Goal: Task Accomplishment & Management: Manage account settings

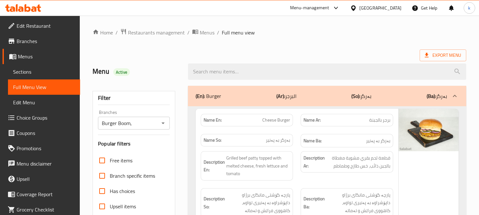
scroll to position [3243, 0]
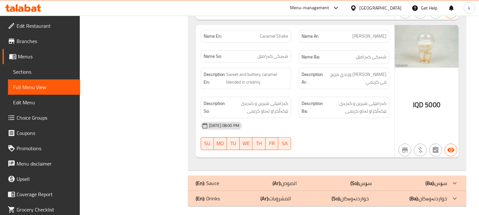
click at [21, 4] on icon at bounding box center [23, 8] width 36 height 8
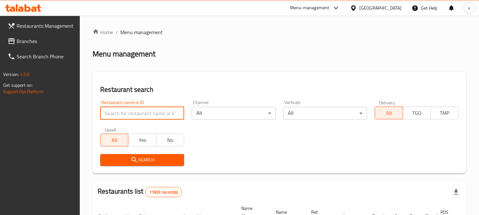
click at [135, 107] on input "search" at bounding box center [142, 113] width 84 height 13
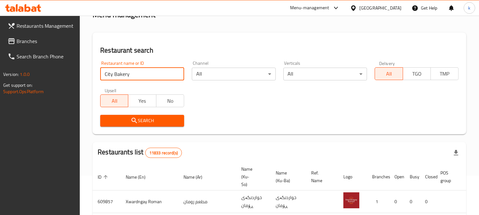
type input "City Bakery"
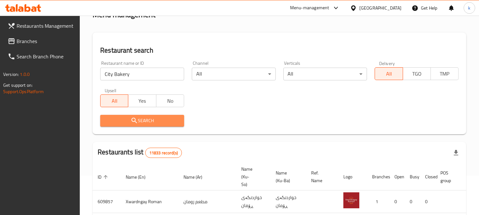
click at [122, 118] on span "Search" at bounding box center [142, 121] width 74 height 8
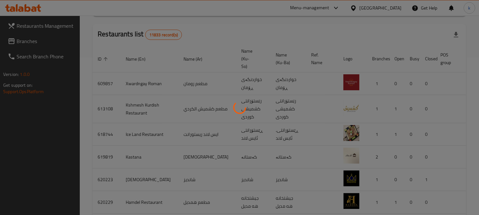
scroll to position [77, 0]
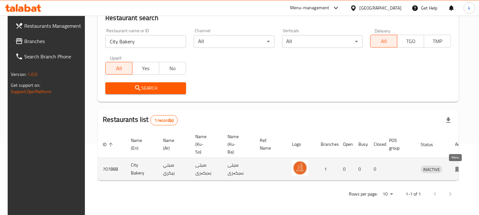
click at [459, 168] on icon "enhanced table" at bounding box center [460, 169] width 2 height 3
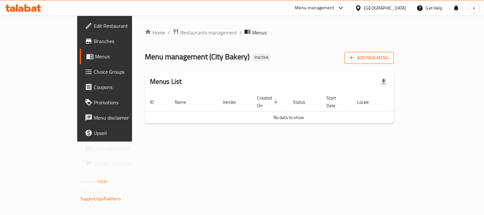
click at [389, 54] on span "Add New Menu" at bounding box center [369, 58] width 39 height 8
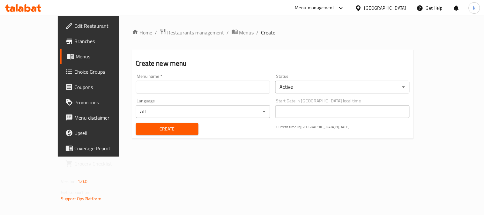
click at [162, 86] on input "text" at bounding box center [203, 87] width 134 height 13
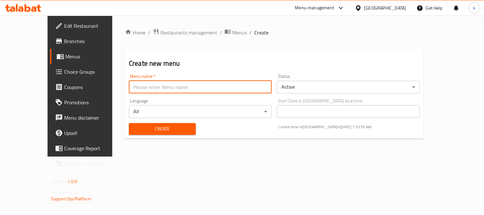
type input "Khaled"
click at [145, 126] on span "Create" at bounding box center [162, 129] width 57 height 8
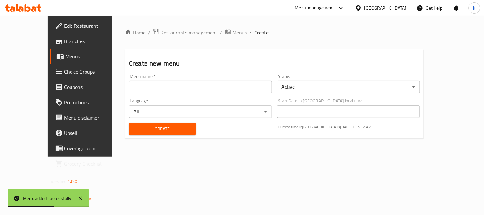
drag, startPoint x: 203, startPoint y: 33, endPoint x: 218, endPoint y: 47, distance: 21.0
click at [232, 32] on span "Menus" at bounding box center [239, 33] width 15 height 8
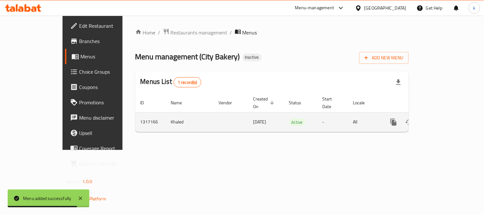
click at [444, 118] on icon "enhanced table" at bounding box center [440, 122] width 8 height 8
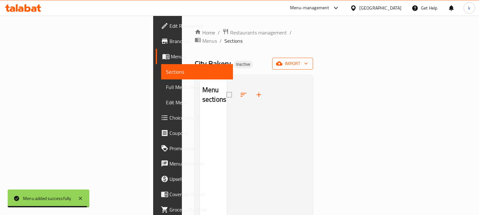
click at [308, 60] on span "import" at bounding box center [292, 64] width 31 height 8
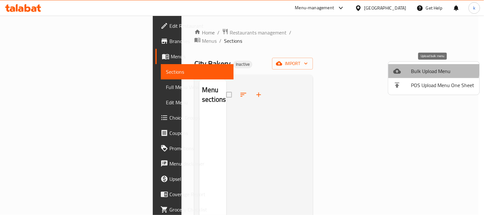
click at [413, 68] on span "Bulk Upload Menu" at bounding box center [443, 71] width 63 height 8
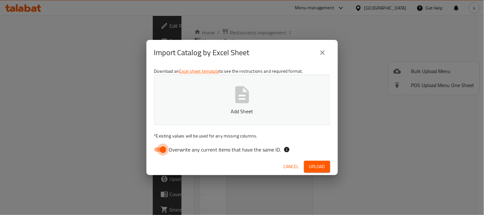
click at [158, 151] on input "Overwrite any current items that have the same ID." at bounding box center [163, 150] width 36 height 12
checkbox input "false"
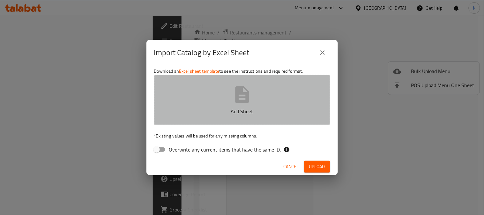
click at [191, 105] on button "Add Sheet" at bounding box center [242, 100] width 176 height 50
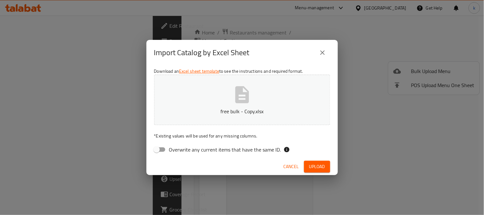
drag, startPoint x: 314, startPoint y: 171, endPoint x: 334, endPoint y: 154, distance: 26.7
click at [314, 171] on button "Upload" at bounding box center [317, 167] width 26 height 12
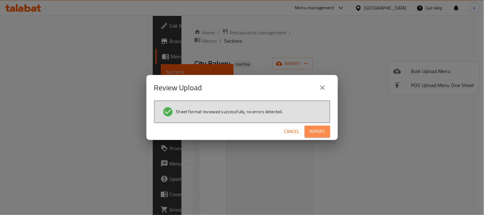
click at [307, 128] on button "Import" at bounding box center [318, 132] width 26 height 12
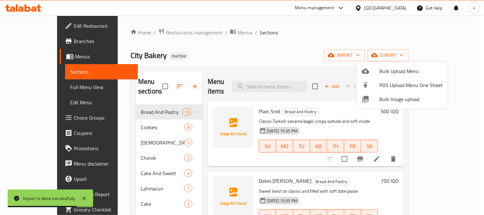
click at [256, 41] on div at bounding box center [242, 107] width 484 height 215
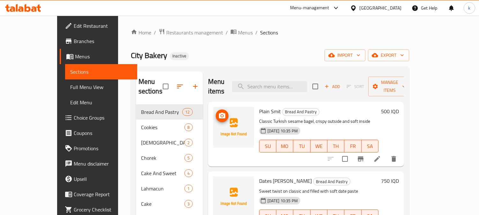
click at [219, 113] on icon "upload picture" at bounding box center [222, 116] width 6 height 6
click at [259, 176] on span "Dates Smit" at bounding box center [285, 181] width 53 height 10
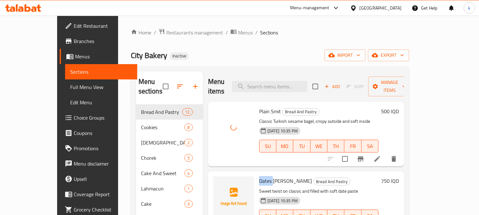
click at [259, 176] on span "Dates Smit" at bounding box center [285, 181] width 53 height 10
copy h6 "Dates Smit"
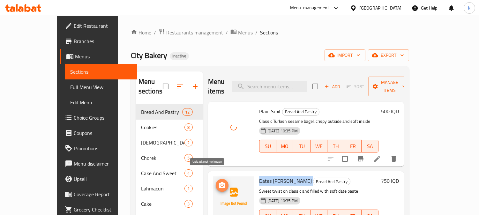
click at [219, 182] on icon "upload picture" at bounding box center [222, 185] width 6 height 6
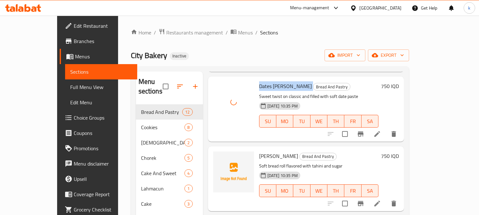
scroll to position [118, 0]
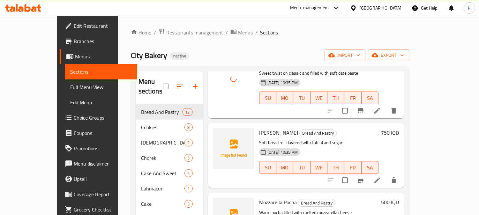
click at [259, 128] on span "Rashi Pocha" at bounding box center [278, 133] width 39 height 10
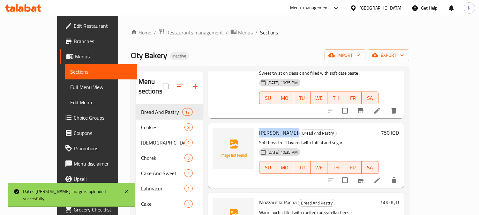
click at [259, 128] on span "Rashi Pocha" at bounding box center [278, 133] width 39 height 10
copy h6 "Rashi Pocha"
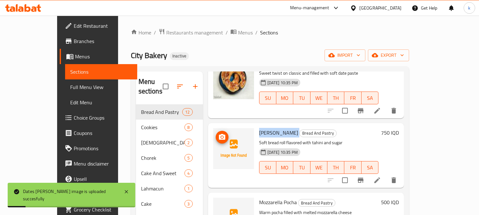
click at [216, 132] on button "upload picture" at bounding box center [222, 137] width 13 height 13
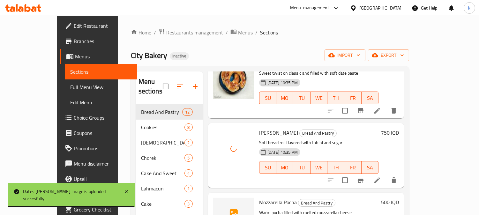
click at [259, 198] on span "Mozzarella Pocha" at bounding box center [278, 203] width 38 height 10
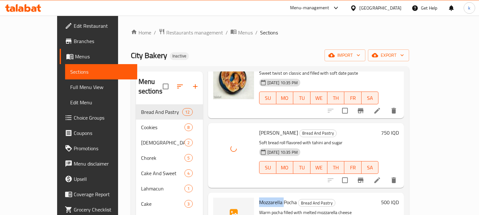
click at [259, 198] on span "Mozzarella Pocha" at bounding box center [278, 203] width 38 height 10
copy h6 "Mozzarella Pocha"
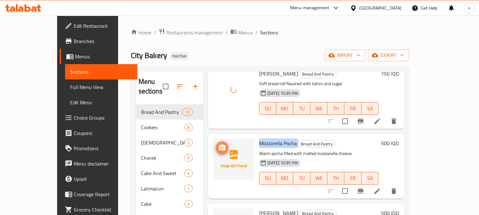
click at [219, 145] on icon "upload picture" at bounding box center [222, 148] width 6 height 6
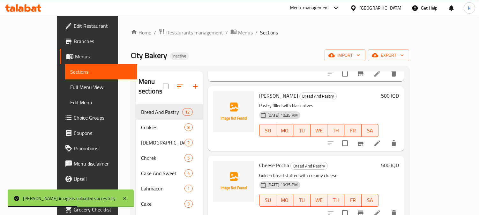
scroll to position [295, 0]
click at [259, 90] on span "Olive Pocha" at bounding box center [278, 95] width 39 height 10
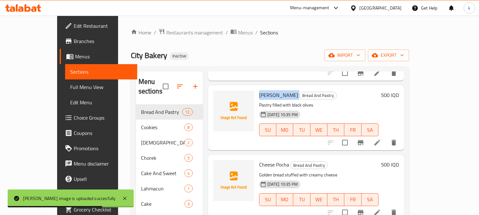
click at [259, 90] on span "Olive Pocha" at bounding box center [278, 95] width 39 height 10
copy h6 "Olive Pocha"
click at [219, 96] on icon "upload picture" at bounding box center [222, 99] width 6 height 6
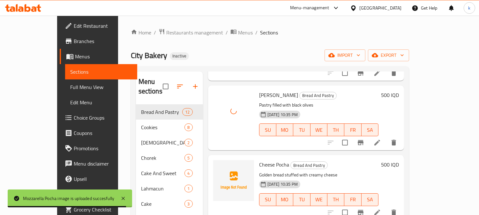
click at [259, 160] on span "Cheese Pocha" at bounding box center [274, 165] width 30 height 10
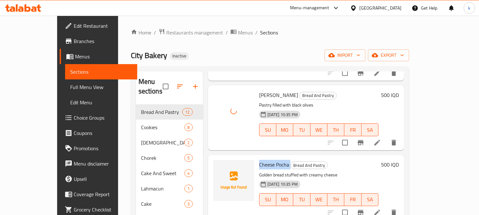
click at [259, 160] on span "Cheese Pocha" at bounding box center [274, 165] width 30 height 10
copy h6 "Cheese Pocha"
click at [216, 165] on span "upload picture" at bounding box center [222, 169] width 13 height 8
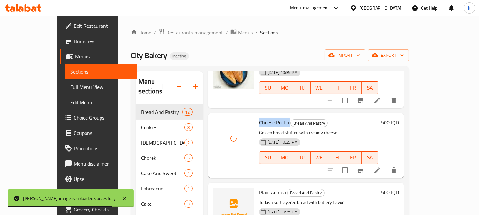
scroll to position [355, 0]
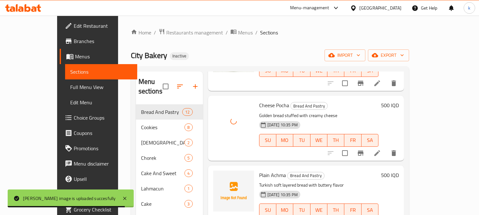
click at [259, 170] on span "Plain Achma" at bounding box center [272, 175] width 27 height 10
copy h6 "Plain Achma"
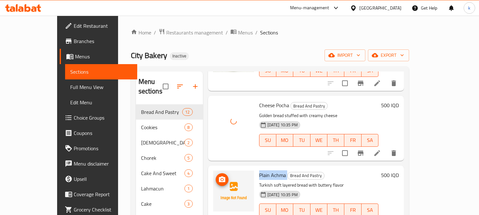
click at [219, 177] on icon "upload picture" at bounding box center [222, 180] width 6 height 6
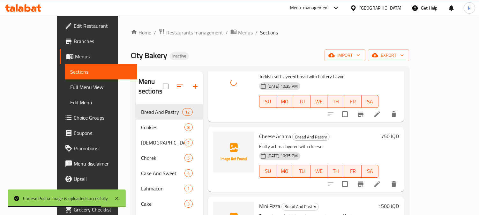
scroll to position [473, 0]
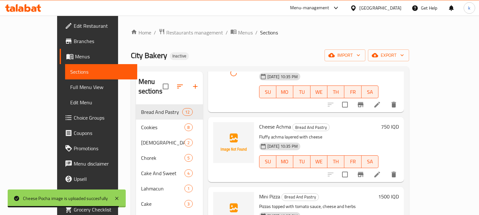
click at [259, 122] on span "Cheese Achma" at bounding box center [275, 127] width 32 height 10
copy h6 "Cheese Achma"
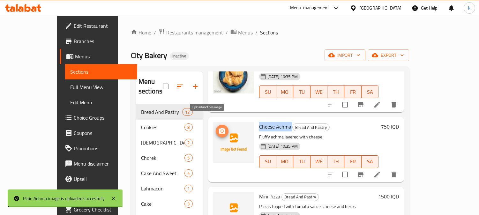
click at [218, 127] on icon "upload picture" at bounding box center [222, 131] width 8 height 8
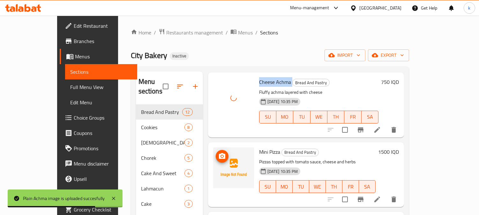
scroll to position [532, 0]
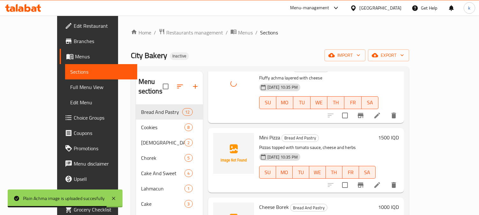
click at [259, 133] on span "Mini Pizza" at bounding box center [269, 138] width 21 height 10
copy h6 "Mini Pizza"
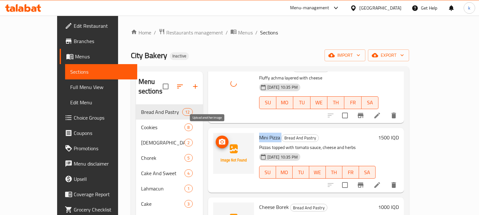
click at [219, 139] on icon "upload picture" at bounding box center [222, 142] width 6 height 6
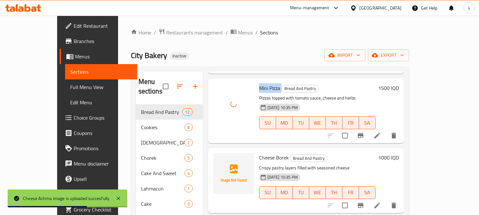
scroll to position [591, 0]
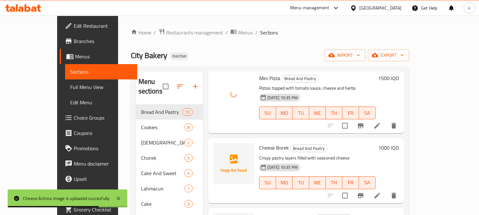
click at [259, 143] on span "Cheese Borek" at bounding box center [274, 148] width 30 height 10
copy h6 "Cheese Borek"
click at [219, 149] on icon "upload picture" at bounding box center [222, 152] width 6 height 6
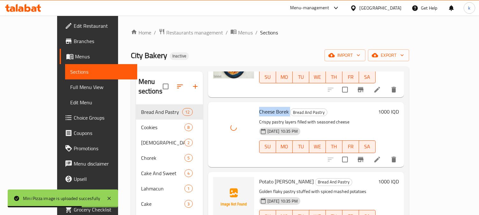
scroll to position [637, 0]
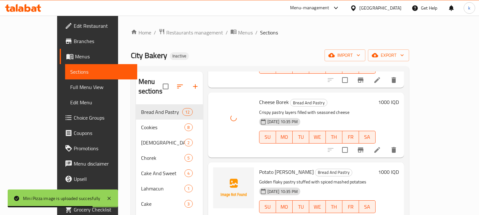
click at [259, 167] on span "Potato Borek" at bounding box center [286, 172] width 55 height 10
copy h6 "Potato Borek"
click at [218, 173] on icon "upload picture" at bounding box center [222, 177] width 8 height 8
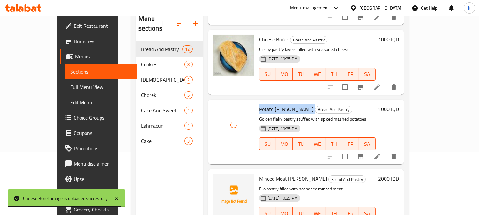
scroll to position [89, 0]
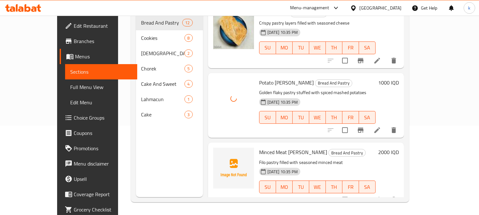
click at [259, 148] on span "Minced Meat Borek" at bounding box center [293, 153] width 68 height 10
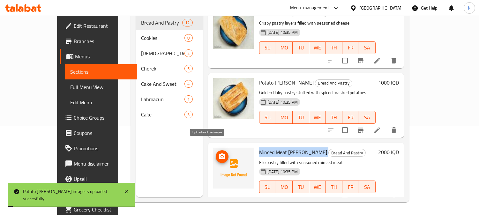
click at [219, 154] on icon "upload picture" at bounding box center [222, 157] width 6 height 6
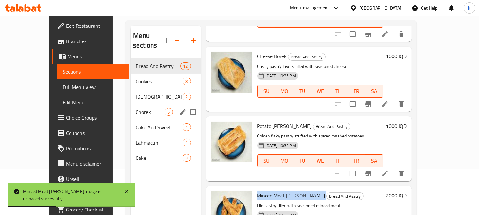
scroll to position [0, 0]
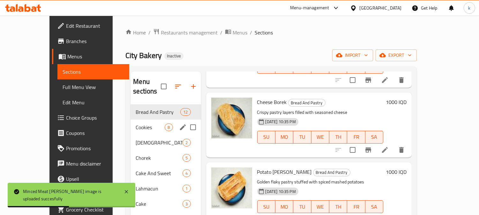
click at [136, 124] on span "Cookies" at bounding box center [150, 128] width 29 height 8
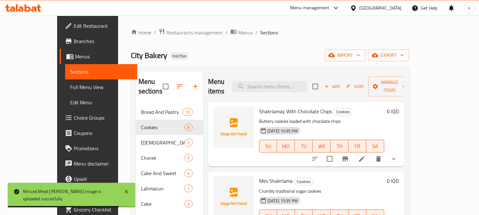
click at [259, 107] on span "Shakrlamay With Chocolate Chips" at bounding box center [295, 112] width 73 height 10
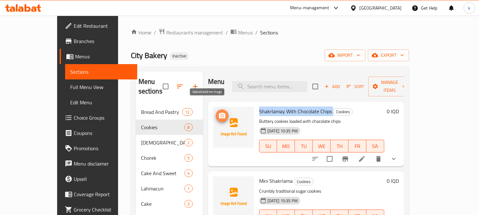
click at [216, 110] on button "upload picture" at bounding box center [222, 116] width 13 height 13
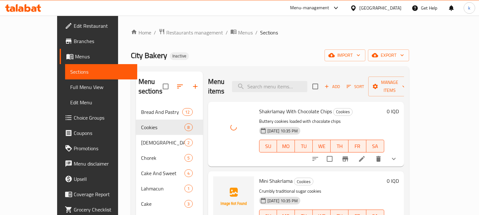
click at [261, 176] on span "Mini Shakrlama" at bounding box center [276, 181] width 34 height 10
click at [218, 182] on icon "upload picture" at bounding box center [222, 186] width 8 height 8
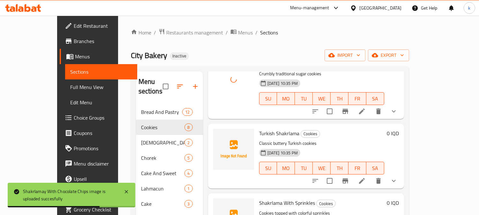
scroll to position [118, 0]
click at [265, 128] on span "Turkish Shakrlama" at bounding box center [279, 133] width 40 height 10
click at [211, 130] on div at bounding box center [234, 156] width 46 height 60
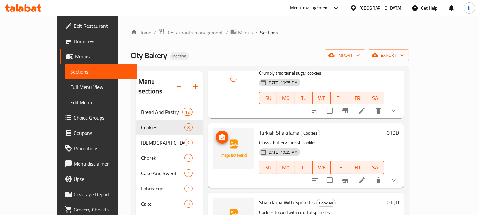
click at [216, 133] on span "upload picture" at bounding box center [222, 137] width 13 height 8
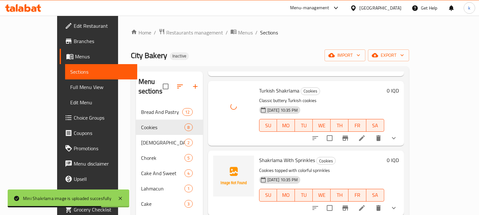
scroll to position [177, 0]
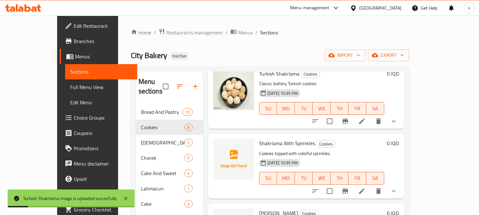
click at [259, 139] on span "Shakrlama With Sprinkles" at bounding box center [287, 144] width 56 height 10
click at [218, 144] on icon "upload picture" at bounding box center [222, 148] width 8 height 8
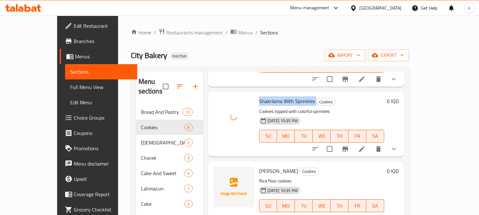
scroll to position [237, 0]
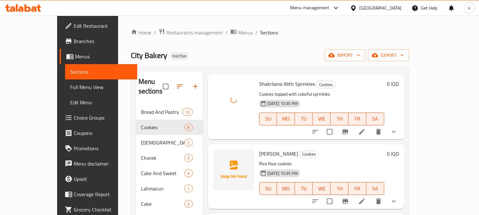
click at [259, 149] on span "Nan Brnji" at bounding box center [278, 154] width 39 height 10
click at [218, 155] on icon "upload picture" at bounding box center [222, 159] width 8 height 8
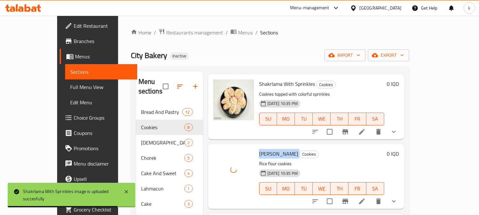
scroll to position [295, 0]
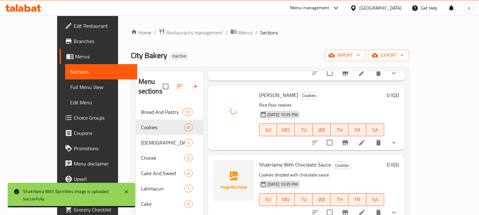
click at [260, 160] on span "Shakrlama With Chocolate Sauce" at bounding box center [295, 165] width 72 height 10
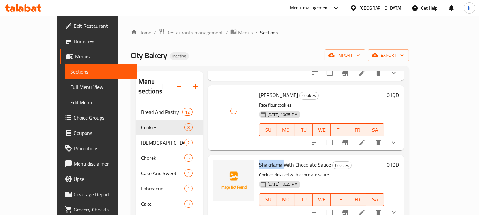
click at [260, 160] on span "Shakrlama With Chocolate Sauce" at bounding box center [295, 165] width 72 height 10
click at [219, 166] on icon "upload picture" at bounding box center [222, 169] width 6 height 6
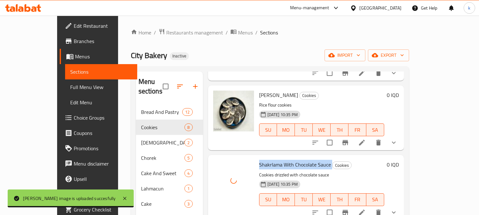
scroll to position [355, 0]
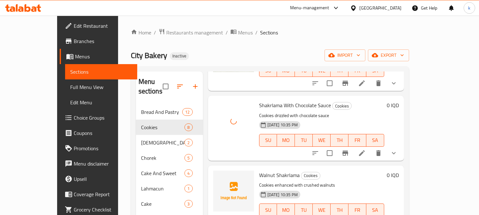
click at [268, 170] on span "Walnut Shakrlama" at bounding box center [279, 175] width 41 height 10
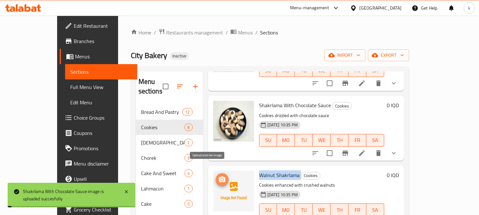
click at [216, 175] on button "upload picture" at bounding box center [222, 179] width 13 height 13
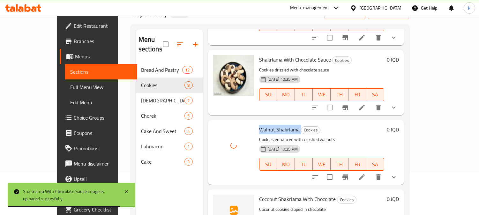
scroll to position [89, 0]
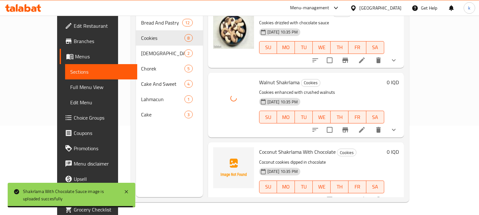
click at [265, 147] on span "Coconut Shakrlama With Chocolate" at bounding box center [297, 152] width 77 height 10
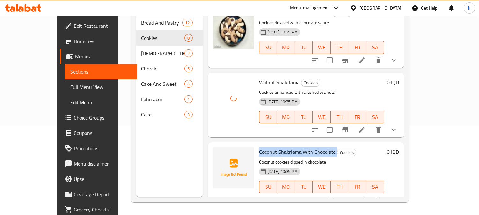
click at [265, 147] on span "Coconut Shakrlama With Chocolate" at bounding box center [297, 152] width 77 height 10
click at [216, 153] on span "upload picture" at bounding box center [222, 157] width 13 height 8
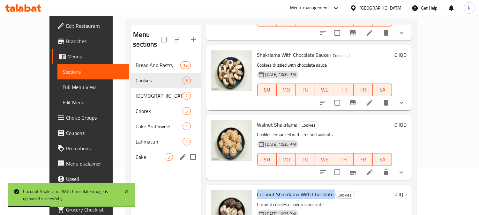
scroll to position [30, 0]
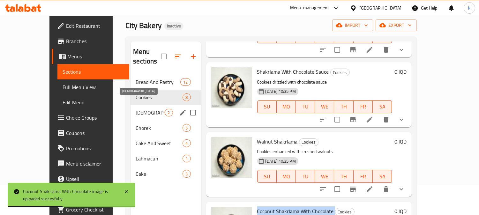
click at [136, 109] on span "Kulicha" at bounding box center [150, 113] width 29 height 8
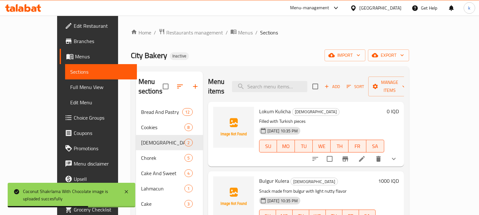
click at [259, 107] on span "Lokum Kulicha" at bounding box center [275, 112] width 32 height 10
click at [215, 108] on img at bounding box center [233, 127] width 41 height 41
click at [218, 112] on icon "upload picture" at bounding box center [222, 116] width 8 height 8
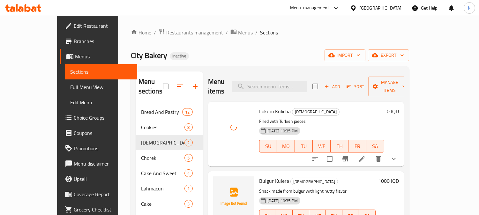
click at [264, 176] on span "Bulgur Kulera" at bounding box center [274, 181] width 30 height 10
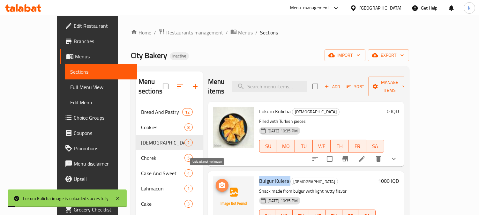
click at [221, 185] on circle "upload picture" at bounding box center [222, 186] width 2 height 2
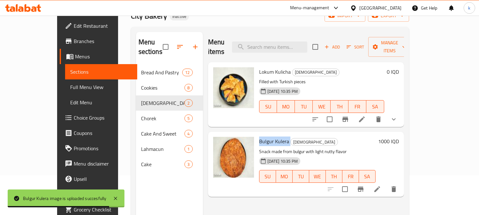
scroll to position [30, 0]
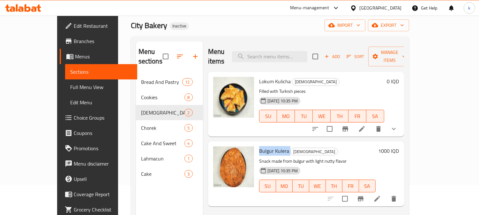
click at [386, 193] on li at bounding box center [377, 198] width 18 height 11
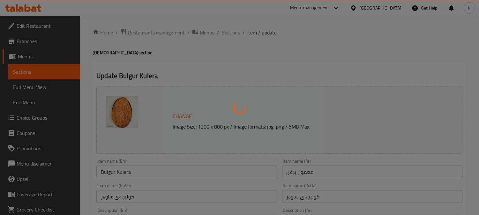
scroll to position [59, 0]
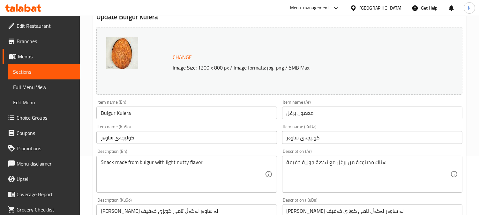
click at [337, 117] on input "معمول برغل" at bounding box center [372, 113] width 180 height 13
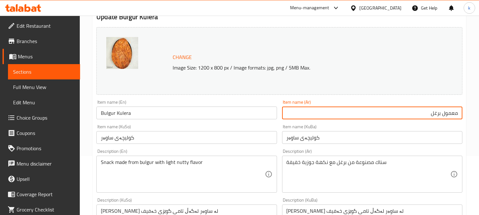
click at [334, 139] on input "کولیچەی ساوەر" at bounding box center [372, 137] width 180 height 13
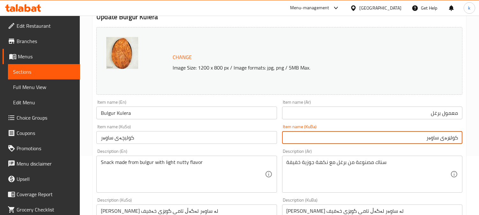
click at [394, 141] on input "کولێرەی ساوەر" at bounding box center [372, 137] width 180 height 13
type input "کولێرەی ساوەر"
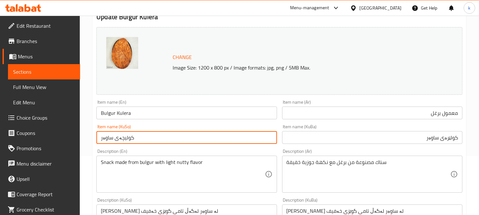
click at [158, 138] on input "کولیچەی ساوەر" at bounding box center [186, 137] width 180 height 13
click at [157, 136] on input "کولیچەی ساوەر" at bounding box center [186, 137] width 180 height 13
paste input "کولێرەی"
click at [166, 138] on input "کولیچەی کولێرەی ساوەر" at bounding box center [186, 137] width 180 height 13
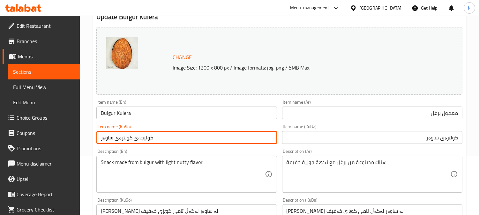
click at [166, 138] on input "کولیچەی کولێرەی ساوەر" at bounding box center [186, 137] width 180 height 13
paste input "text"
type input "کولێرەی ساوەر"
click at [126, 113] on input "Bulgur Kulera" at bounding box center [186, 113] width 180 height 13
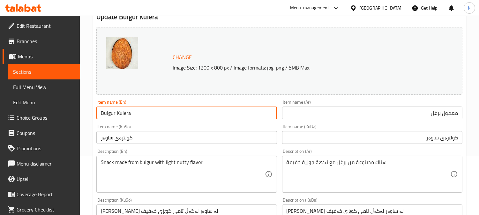
click at [126, 113] on input "Bulgur Kulera" at bounding box center [186, 113] width 180 height 13
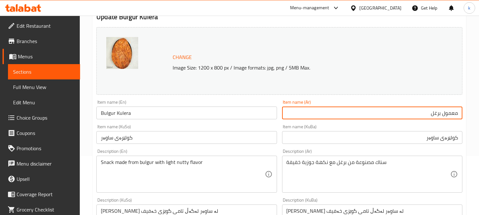
click at [455, 113] on input "معمول برغل" at bounding box center [372, 113] width 180 height 13
paste input "وليرا"
type input "كوليرا برغل"
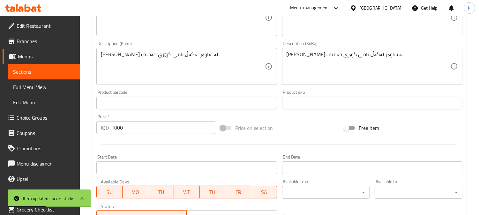
scroll to position [317, 0]
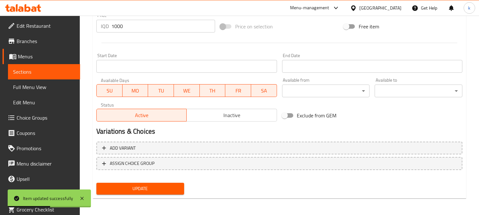
click at [177, 186] on span "Update" at bounding box center [141, 189] width 78 height 8
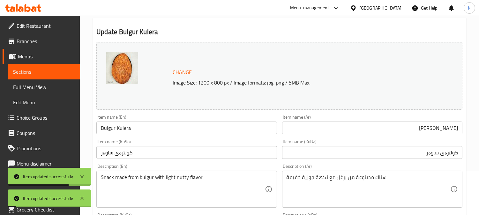
scroll to position [0, 0]
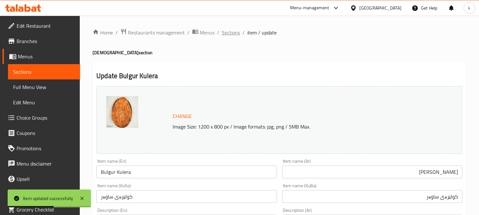
click at [228, 36] on span "Sections" at bounding box center [231, 33] width 18 height 8
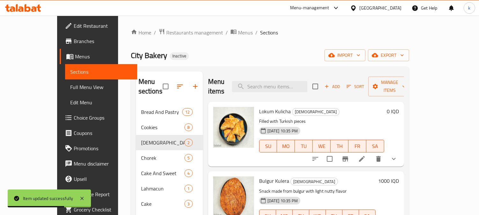
scroll to position [59, 0]
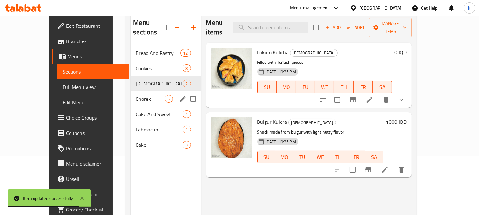
click at [136, 95] on span "Chorek" at bounding box center [150, 99] width 29 height 8
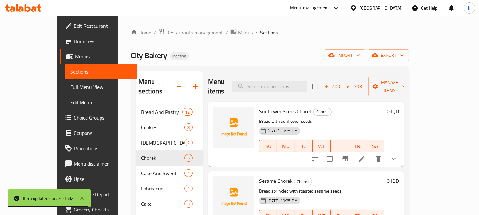
click at [259, 107] on span "Sunflower Seeds Chorek" at bounding box center [285, 112] width 53 height 10
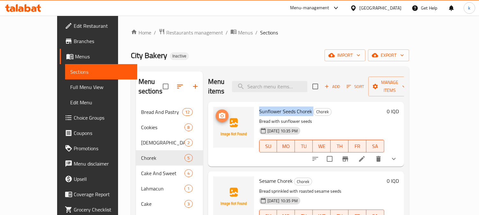
click at [218, 112] on icon "upload picture" at bounding box center [222, 116] width 8 height 8
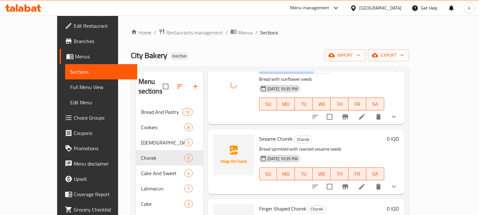
scroll to position [59, 0]
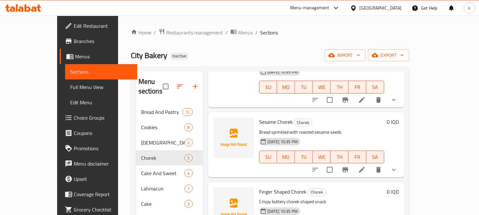
click at [259, 117] on span "Sesame Chorek" at bounding box center [276, 122] width 34 height 10
click at [216, 123] on span "upload picture" at bounding box center [222, 127] width 13 height 8
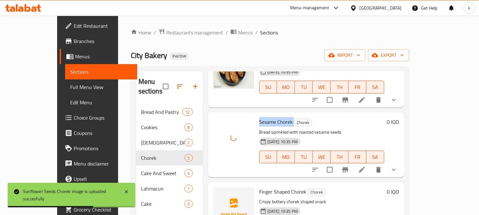
scroll to position [118, 0]
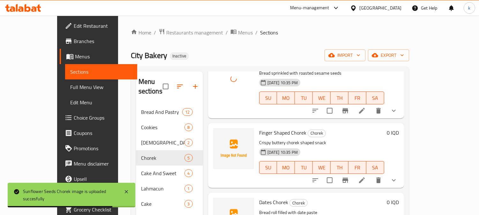
click at [263, 128] on span "Finger Shaped Chorek" at bounding box center [282, 133] width 47 height 10
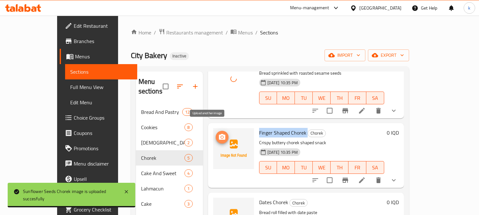
click at [216, 133] on span "upload picture" at bounding box center [222, 137] width 13 height 8
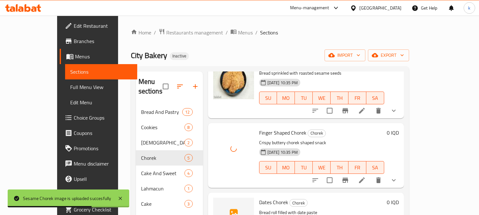
click at [259, 198] on span "Dates Chorek" at bounding box center [273, 203] width 29 height 10
click at [221, 206] on circle "upload picture" at bounding box center [222, 207] width 2 height 2
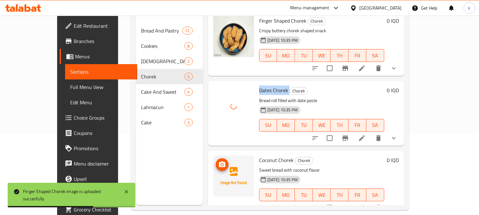
scroll to position [89, 0]
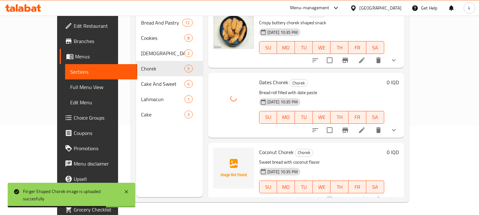
click at [259, 148] on span "Coconut Chorek" at bounding box center [276, 153] width 34 height 10
click at [219, 154] on icon "upload picture" at bounding box center [222, 157] width 6 height 6
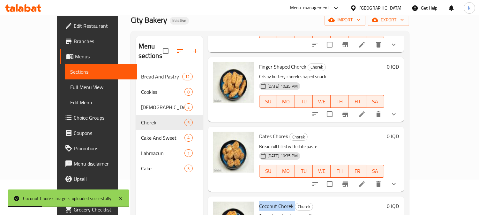
scroll to position [0, 0]
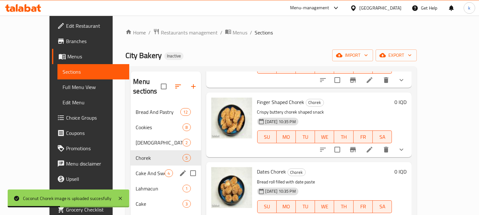
click at [131, 166] on div "Cake And Sweet 4" at bounding box center [166, 173] width 70 height 15
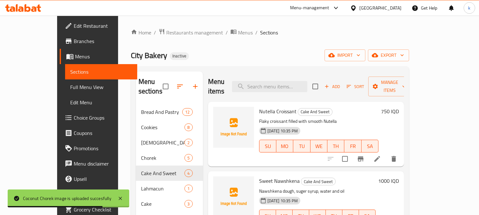
click at [259, 107] on span "Nutella Croissant" at bounding box center [277, 112] width 37 height 10
click at [211, 104] on div at bounding box center [234, 134] width 46 height 60
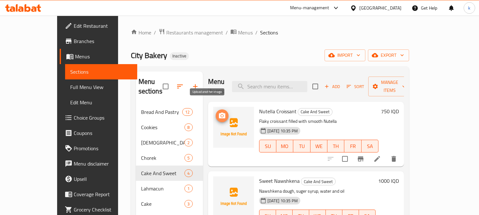
click at [216, 112] on span "upload picture" at bounding box center [222, 116] width 13 height 8
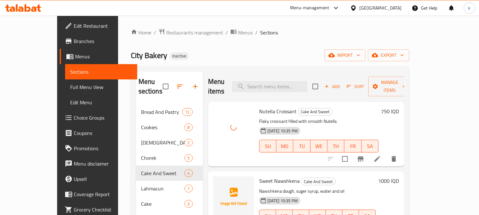
scroll to position [59, 0]
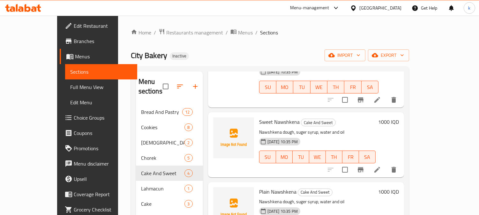
click at [262, 117] on span "Sweet Nawshkena" at bounding box center [279, 122] width 41 height 10
click at [218, 123] on icon "upload picture" at bounding box center [222, 127] width 8 height 8
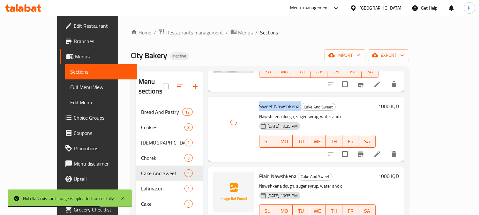
scroll to position [79, 0]
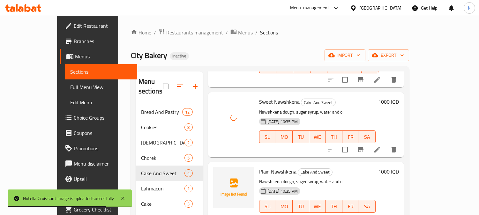
click at [269, 167] on span "Plain Nawshkena" at bounding box center [277, 172] width 37 height 10
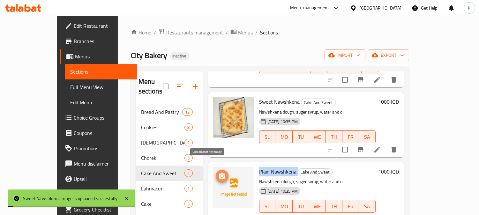
click at [218, 172] on icon "upload picture" at bounding box center [222, 176] width 8 height 8
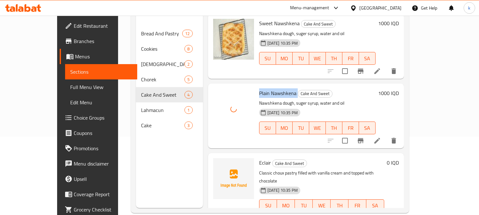
scroll to position [89, 0]
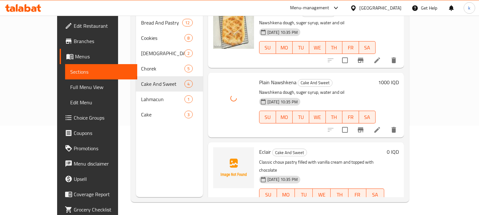
click at [259, 147] on span "Eclair" at bounding box center [265, 152] width 12 height 10
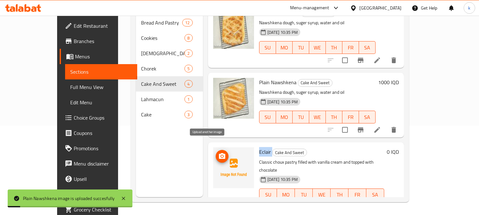
click at [216, 153] on span "upload picture" at bounding box center [222, 157] width 13 height 8
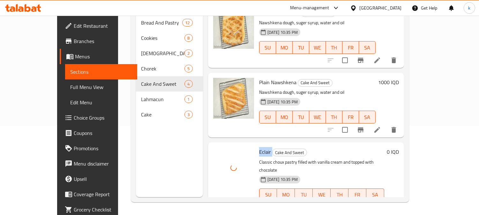
click at [398, 204] on icon "show more" at bounding box center [394, 208] width 8 height 8
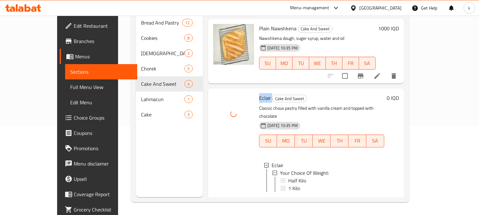
scroll to position [1, 0]
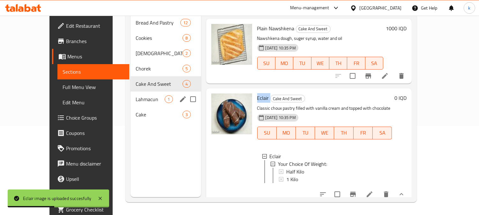
click at [136, 95] on span "Lahmacun" at bounding box center [150, 99] width 29 height 8
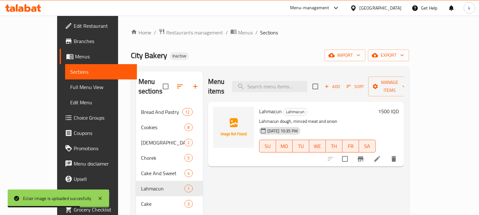
click at [259, 107] on span "Lahmacun" at bounding box center [270, 112] width 23 height 10
click at [219, 113] on icon "upload picture" at bounding box center [222, 116] width 6 height 6
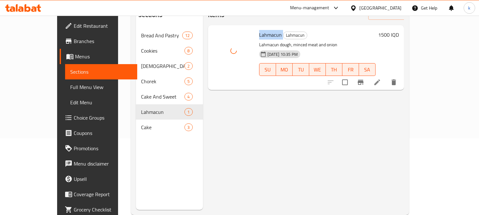
scroll to position [89, 0]
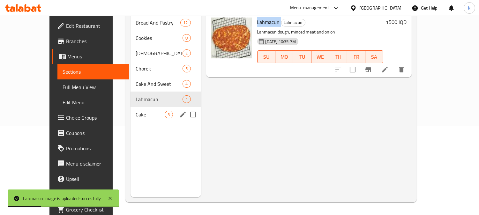
click at [136, 111] on span "Cake" at bounding box center [150, 115] width 29 height 8
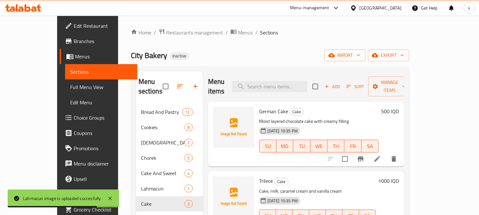
click at [259, 107] on span "German Cake" at bounding box center [273, 112] width 29 height 10
click at [216, 112] on span "upload picture" at bounding box center [222, 116] width 13 height 8
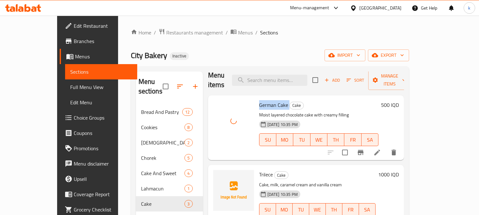
scroll to position [10, 0]
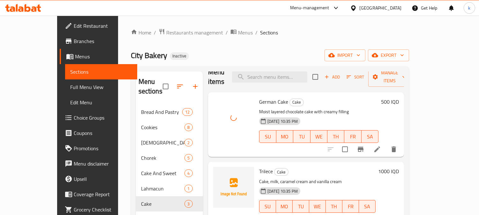
click at [259, 167] on span "Trilece" at bounding box center [266, 172] width 14 height 10
click at [213, 167] on img at bounding box center [233, 187] width 41 height 41
click at [219, 173] on icon "upload picture" at bounding box center [222, 176] width 6 height 6
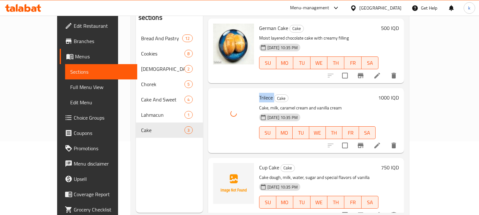
scroll to position [89, 0]
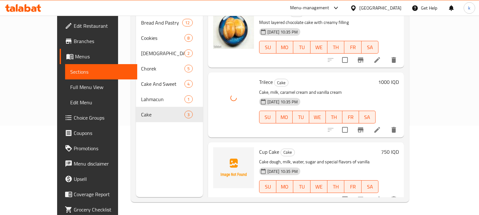
click at [259, 147] on span "Cup Cake" at bounding box center [269, 152] width 20 height 10
click at [216, 150] on button "upload picture" at bounding box center [222, 156] width 13 height 13
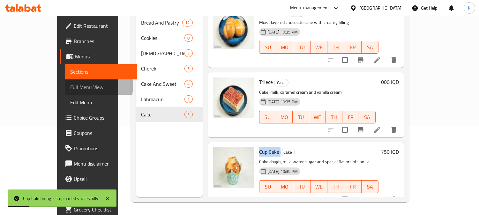
click at [70, 86] on span "Full Menu View" at bounding box center [101, 87] width 62 height 8
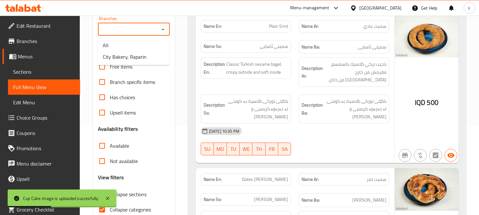
click at [138, 27] on input "Branches" at bounding box center [128, 29] width 57 height 9
click at [138, 53] on span "City Bakery, Raparin" at bounding box center [125, 57] width 44 height 8
type input "City Bakery, Raparin"
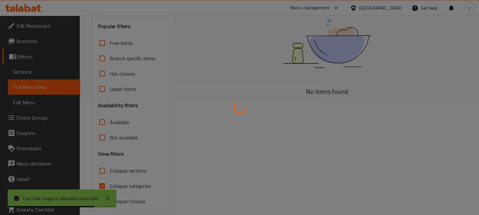
scroll to position [120, 0]
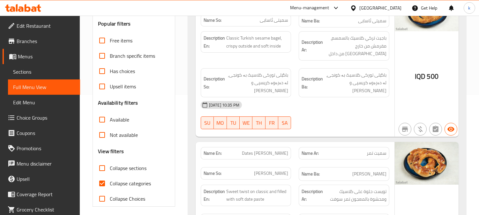
click at [102, 183] on input "Collapse categories" at bounding box center [102, 183] width 15 height 15
checkbox input "false"
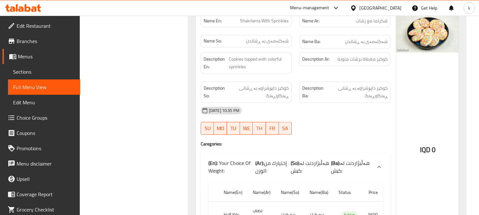
scroll to position [2601, 0]
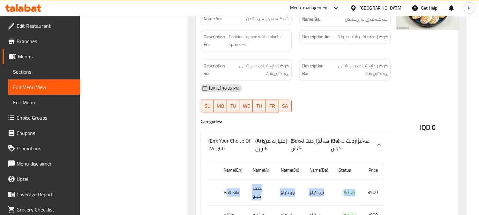
drag, startPoint x: 225, startPoint y: 177, endPoint x: 373, endPoint y: 177, distance: 147.2
click at [369, 179] on tr "Half Kilo نصف كيلو نیو کیلۆ نیو کیلۆ Active 3500" at bounding box center [295, 192] width 175 height 26
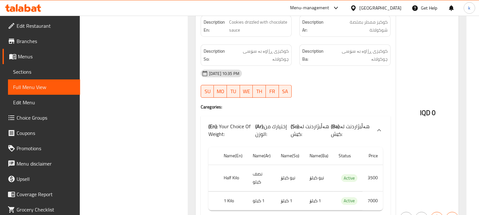
scroll to position [3133, 0]
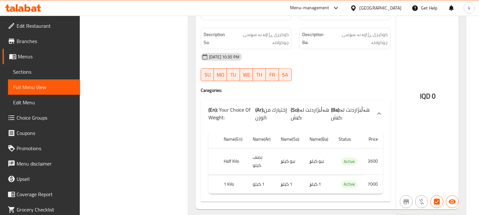
click at [310, 154] on tr "Half Kilo نصف كيلو نیو کیلۆ نیو کیلۆ Active 3500" at bounding box center [295, 161] width 175 height 26
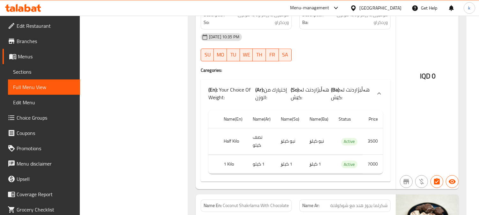
scroll to position [3429, 0]
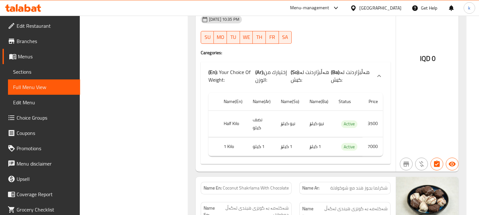
click at [359, 120] on tr "Half Kilo نصف كيلو نیو کیلۆ نیو کیلۆ Active 3500" at bounding box center [295, 123] width 175 height 26
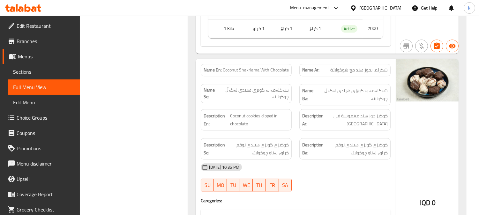
scroll to position [3607, 0]
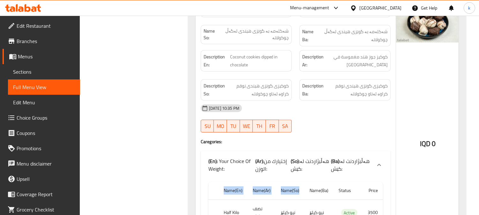
drag, startPoint x: 296, startPoint y: 168, endPoint x: 349, endPoint y: 169, distance: 53.6
click at [343, 179] on div "Name(En) Name(Ar) Name(So) Name(Ba) Status Price Half Kilo نصف كيلو نیو کیلۆ نی…" at bounding box center [296, 216] width 190 height 74
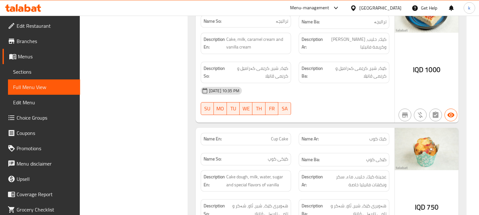
scroll to position [6735, 0]
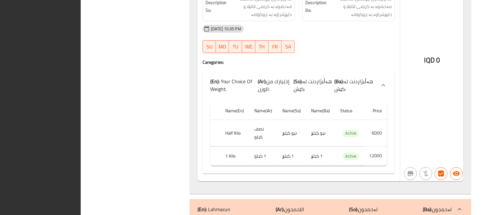
scroll to position [0, 0]
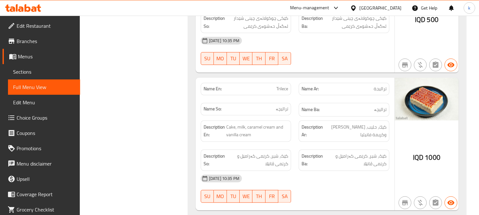
click at [27, 5] on icon at bounding box center [23, 8] width 36 height 8
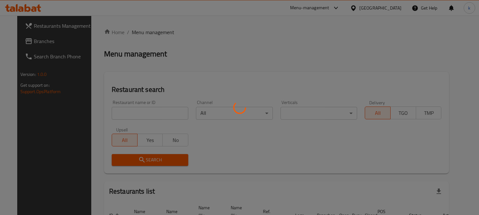
scroll to position [39, 0]
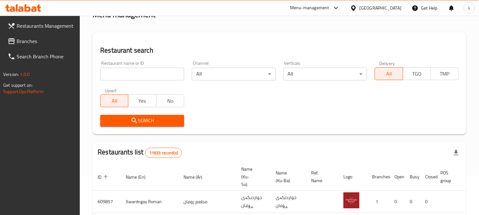
click at [120, 73] on input "search" at bounding box center [142, 74] width 84 height 13
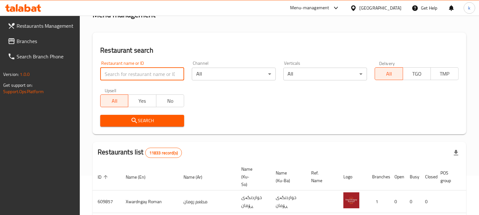
paste input "Burger Sauce"
type input "Burger Sauce"
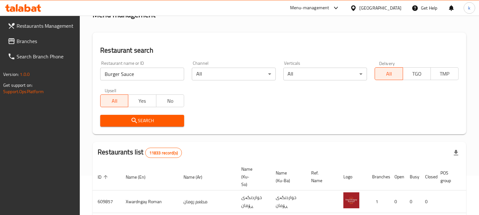
click at [133, 117] on icon "submit" at bounding box center [135, 121] width 8 height 8
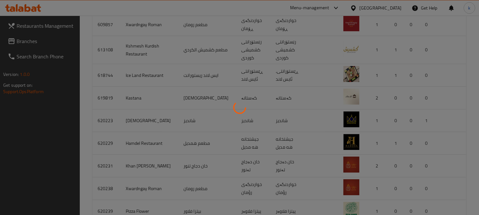
scroll to position [77, 0]
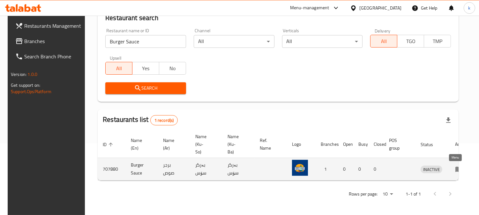
click at [455, 165] on icon "enhanced table" at bounding box center [459, 169] width 8 height 8
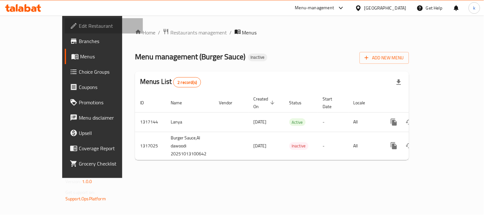
click at [79, 24] on span "Edit Restaurant" at bounding box center [108, 26] width 59 height 8
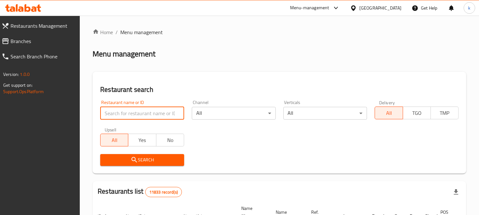
click at [140, 114] on input "search" at bounding box center [142, 113] width 84 height 13
paste input "Ibn Nayef"
type input "Ibn Nayef"
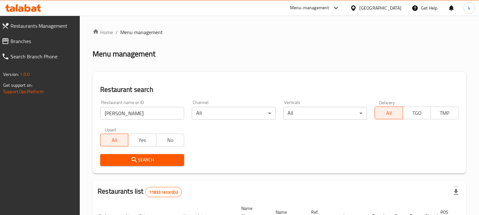
click at [128, 161] on span "Search" at bounding box center [142, 160] width 74 height 8
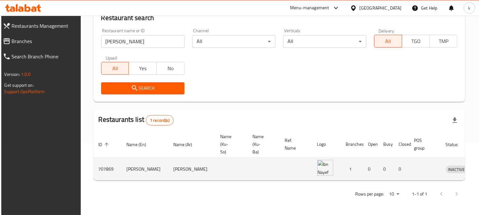
scroll to position [77, 0]
click at [479, 168] on icon "enhanced table" at bounding box center [486, 169] width 2 height 3
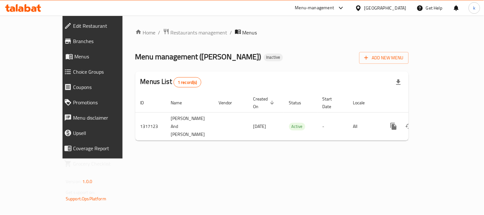
click at [73, 27] on span "Edit Restaurant" at bounding box center [105, 26] width 65 height 8
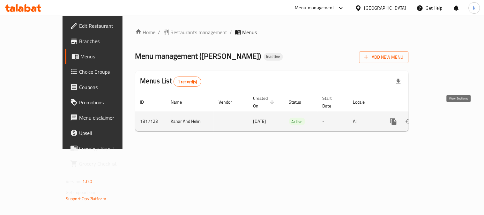
click at [443, 119] on icon "enhanced table" at bounding box center [440, 122] width 6 height 6
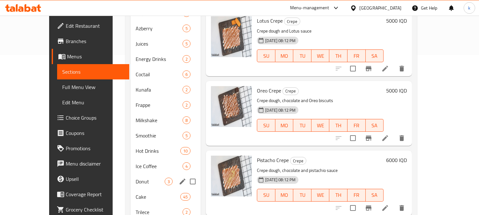
scroll to position [177, 0]
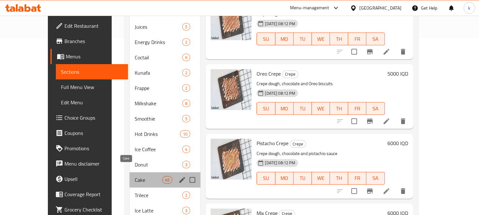
click at [135, 176] on span "Cake" at bounding box center [148, 180] width 27 height 8
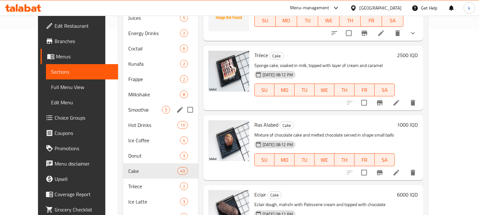
scroll to position [252, 0]
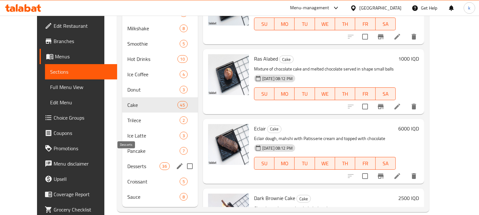
click at [136, 163] on span "Desserts" at bounding box center [143, 167] width 32 height 8
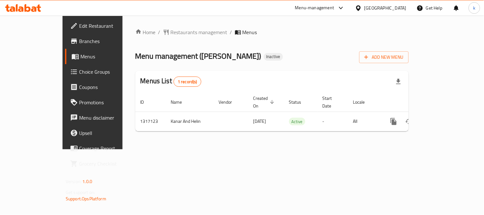
click at [22, 5] on icon at bounding box center [23, 8] width 36 height 8
